Goal: Check status: Check status

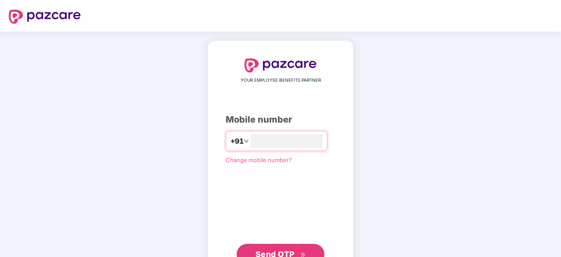
type input "*"
type input "**********"
click at [274, 244] on button "Send OTP" at bounding box center [281, 254] width 88 height 21
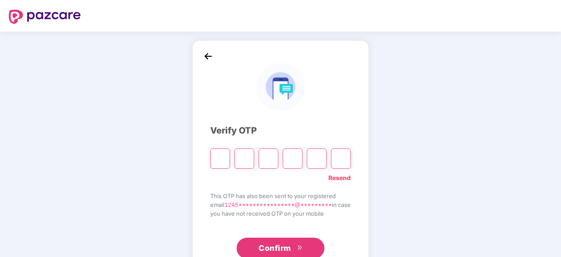
type input "*"
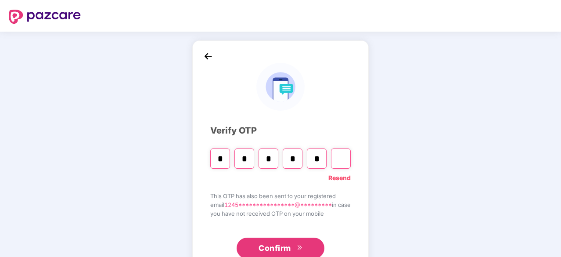
type input "*"
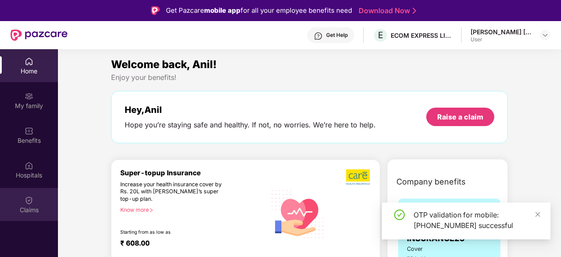
click at [34, 188] on div "Claims" at bounding box center [29, 204] width 58 height 33
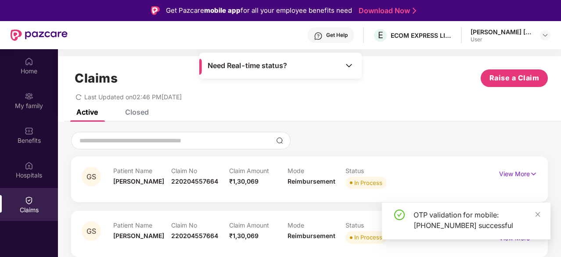
scroll to position [49, 0]
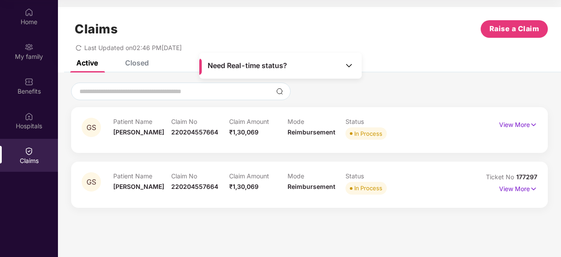
click at [462, 187] on div "GS Patient Name [PERSON_NAME] Claim No 220204557664 Claim Amount ₹1,30,069 Mode…" at bounding box center [310, 184] width 456 height 24
click at [398, 188] on div "In Process" at bounding box center [374, 188] width 58 height 12
click at [511, 191] on p "View More" at bounding box center [518, 188] width 38 height 12
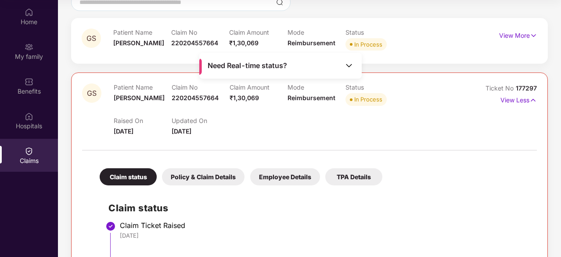
scroll to position [88, 0]
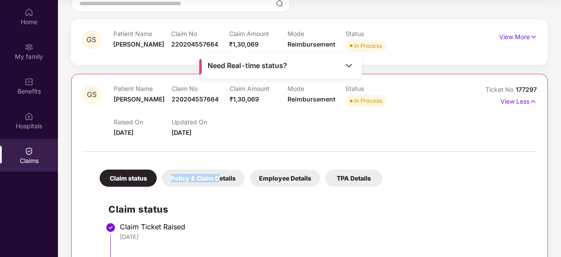
drag, startPoint x: 240, startPoint y: 167, endPoint x: 210, endPoint y: 179, distance: 32.4
click at [210, 179] on div "Claim status Policy & Claim Details Employee Details TPA Details" at bounding box center [236, 174] width 291 height 26
click at [210, 179] on div "Policy & Claim Details" at bounding box center [203, 177] width 83 height 17
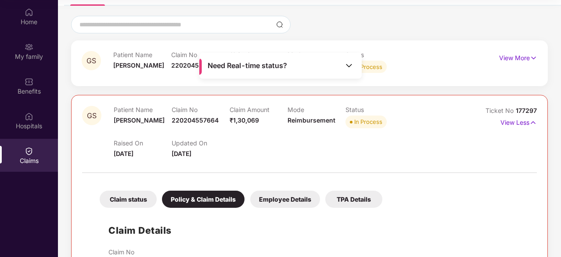
scroll to position [43, 0]
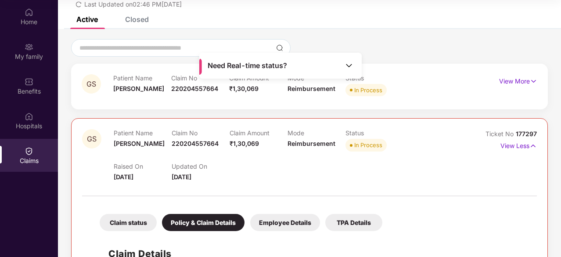
click at [266, 220] on div "Employee Details" at bounding box center [285, 222] width 70 height 17
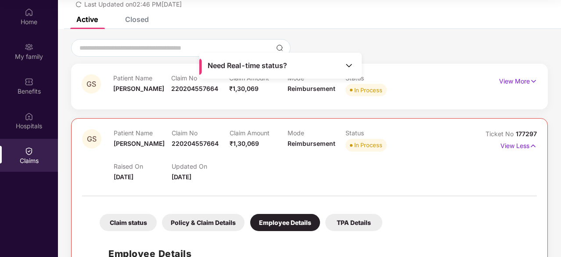
click at [338, 215] on div "TPA Details" at bounding box center [353, 222] width 57 height 17
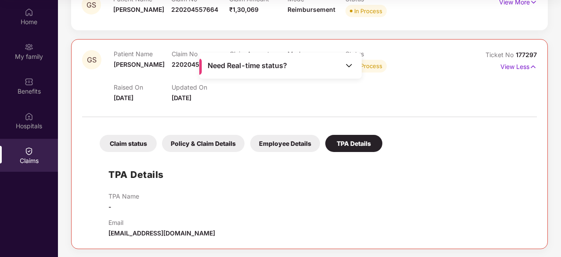
scroll to position [122, 0]
click at [128, 136] on div "Claim status" at bounding box center [128, 143] width 57 height 17
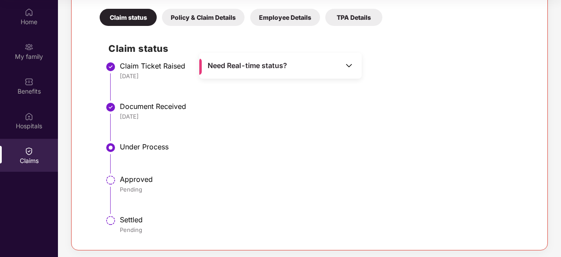
scroll to position [0, 0]
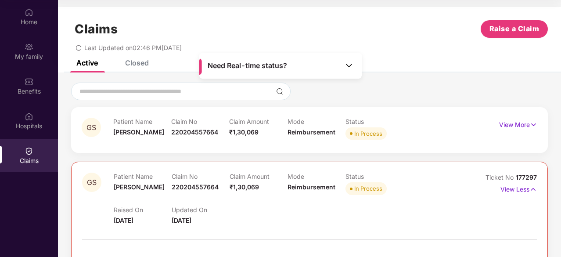
click at [74, 50] on div "Last Updated on 02:46 PM[DATE]" at bounding box center [309, 45] width 477 height 14
click at [76, 50] on icon "redo" at bounding box center [78, 48] width 6 height 6
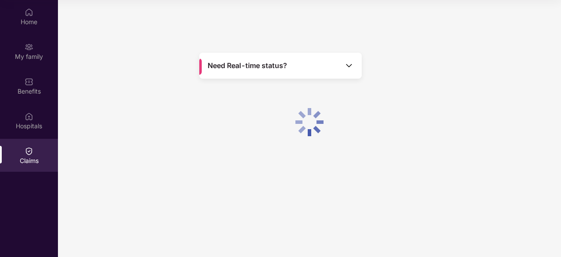
click at [76, 50] on div at bounding box center [309, 122] width 503 height 244
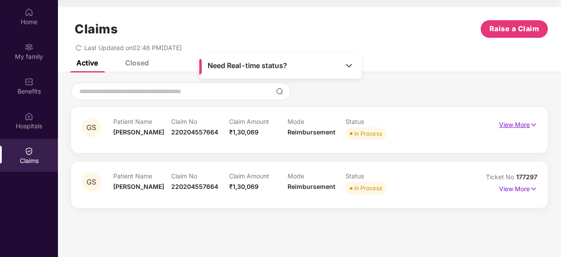
click at [513, 121] on p "View More" at bounding box center [518, 124] width 38 height 12
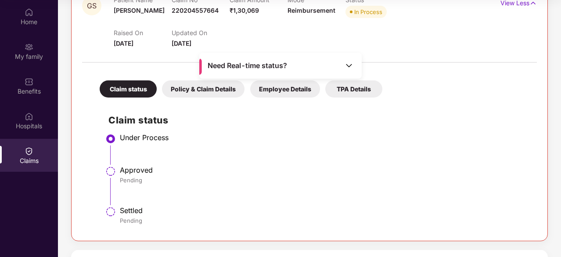
scroll to position [140, 0]
